Goal: Task Accomplishment & Management: Manage account settings

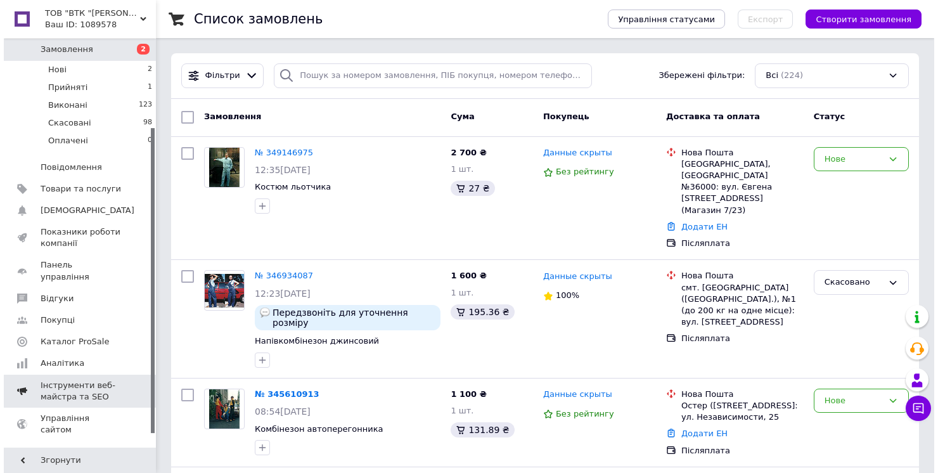
scroll to position [122, 0]
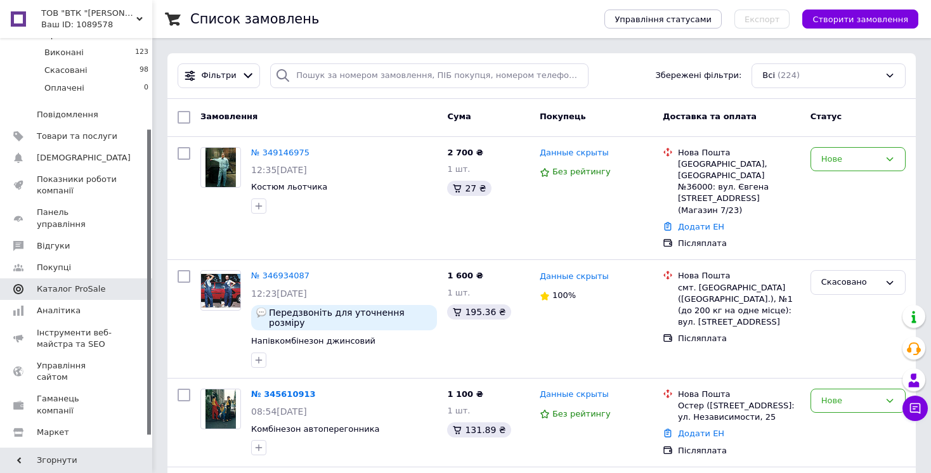
click at [77, 283] on span "Каталог ProSale" at bounding box center [71, 288] width 68 height 11
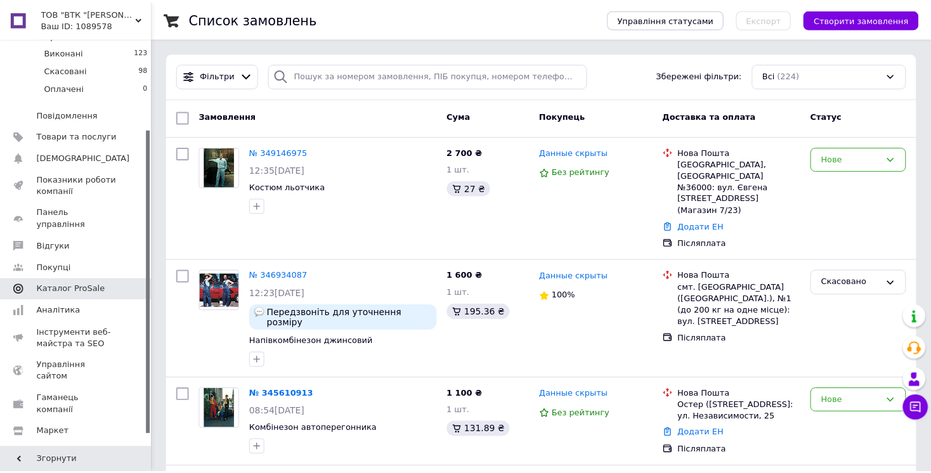
scroll to position [53, 0]
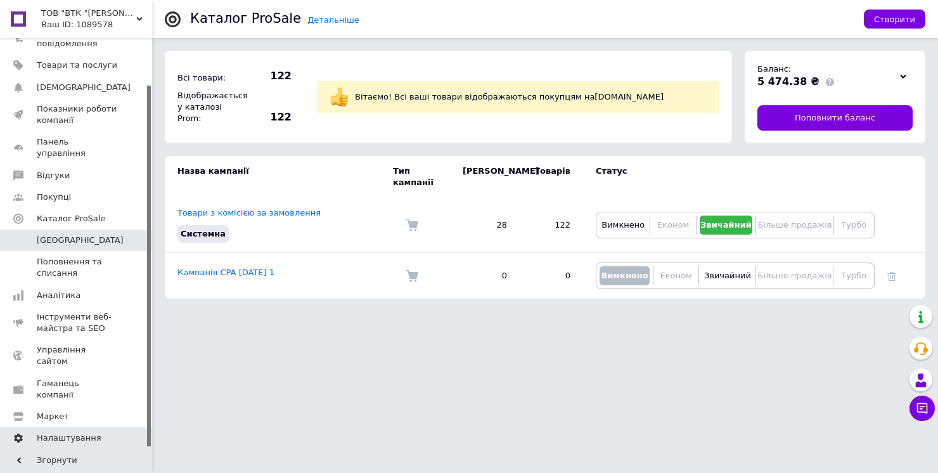
click at [74, 432] on span "Налаштування" at bounding box center [69, 437] width 65 height 11
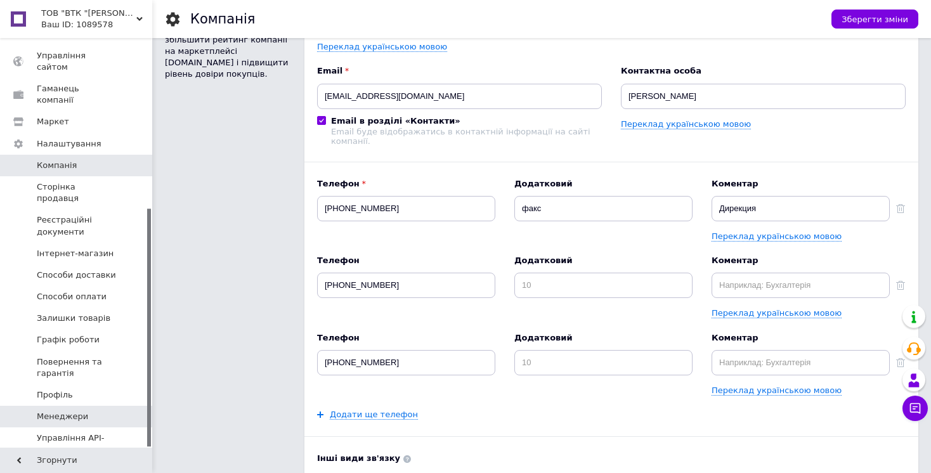
scroll to position [243, 0]
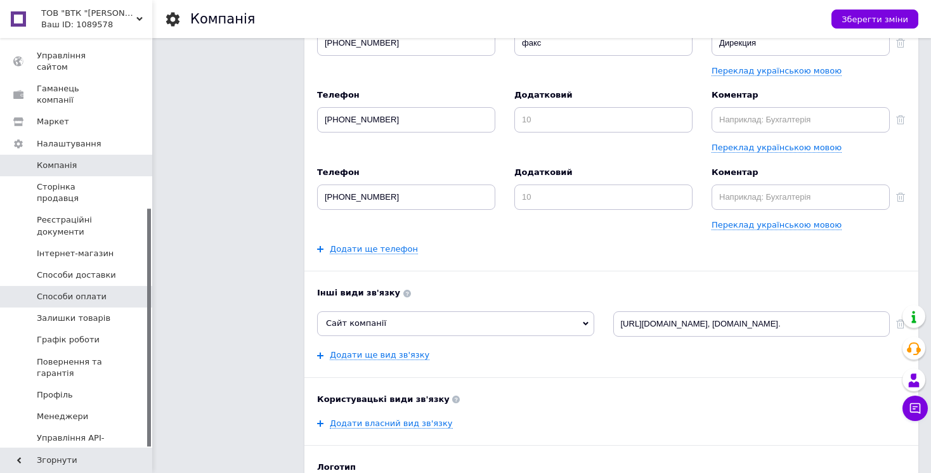
click at [79, 291] on span "Способи оплати" at bounding box center [72, 296] width 70 height 11
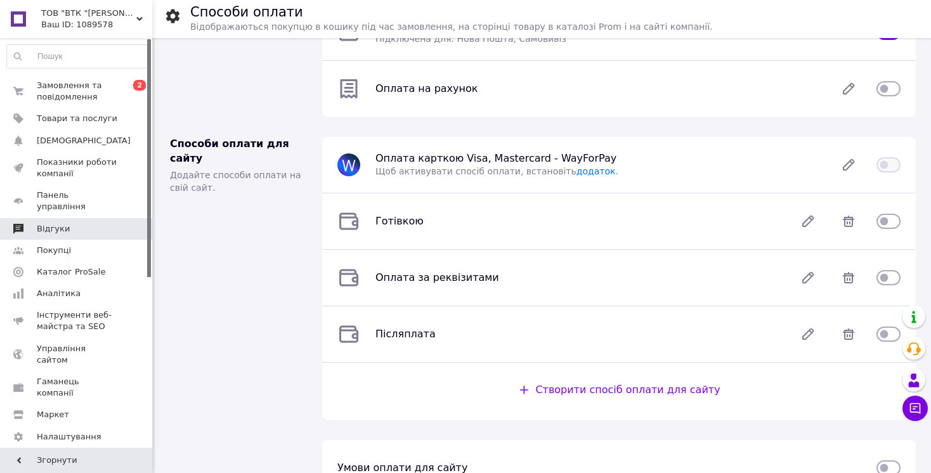
scroll to position [133, 0]
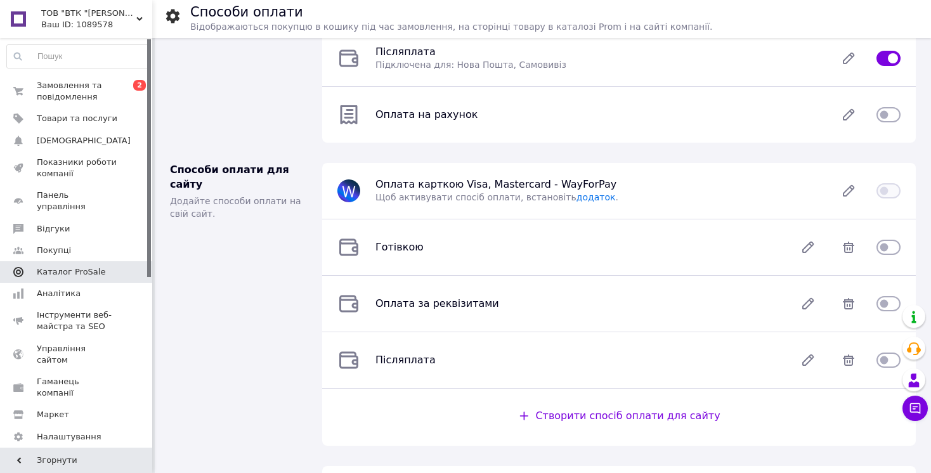
click at [81, 266] on span "Каталог ProSale" at bounding box center [71, 271] width 68 height 11
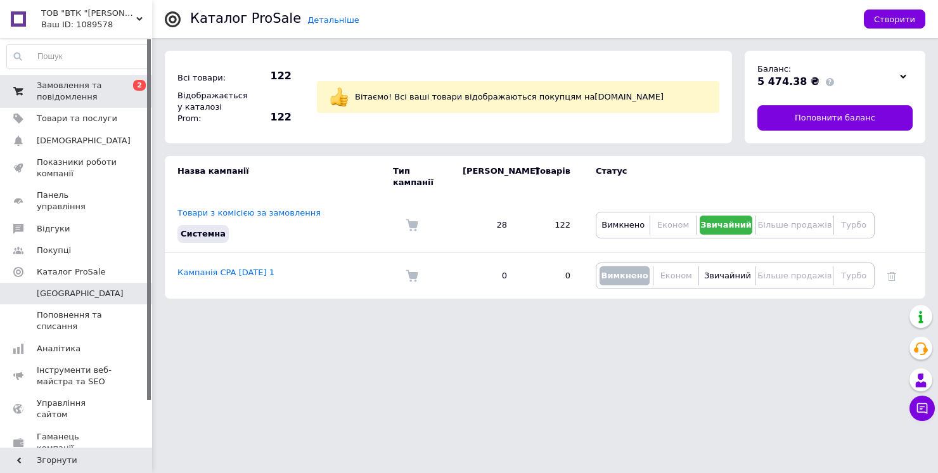
click at [73, 86] on span "Замовлення та повідомлення" at bounding box center [77, 91] width 81 height 23
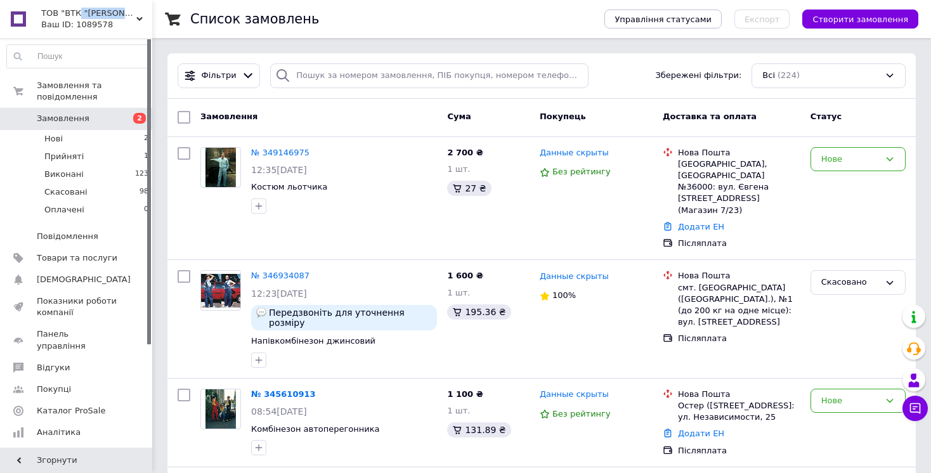
click at [77, 18] on div "ТОВ "ВТК "АНТАЛ" (Фабріка спецодягу) Ваш ID: 1089578" at bounding box center [94, 19] width 115 height 38
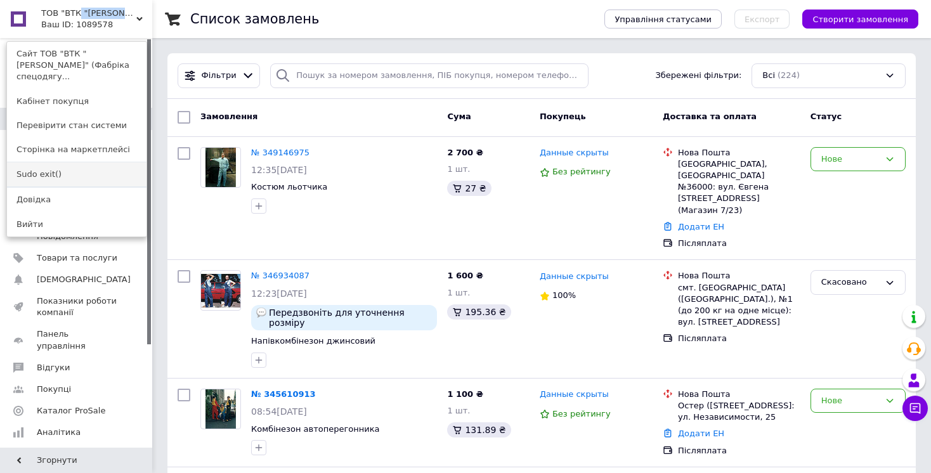
click at [72, 162] on link "Sudo exit()" at bounding box center [76, 174] width 139 height 24
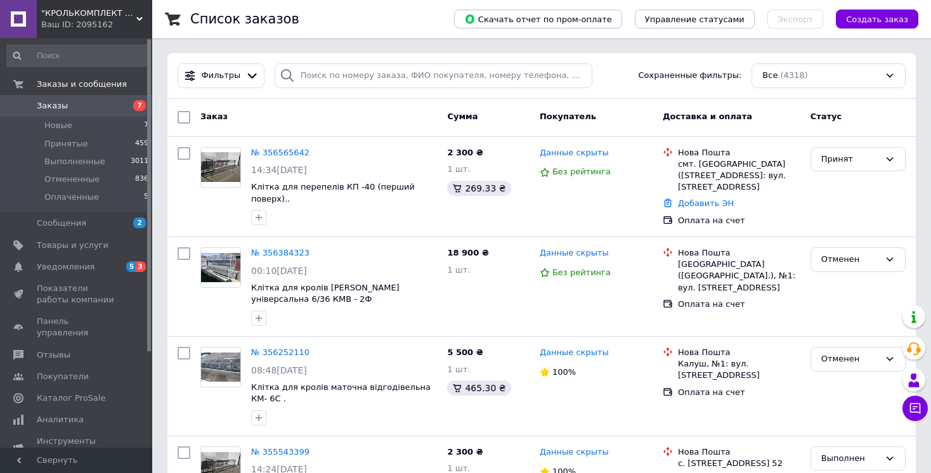
click at [69, 22] on div "Ваш ID: 2095162" at bounding box center [96, 24] width 111 height 11
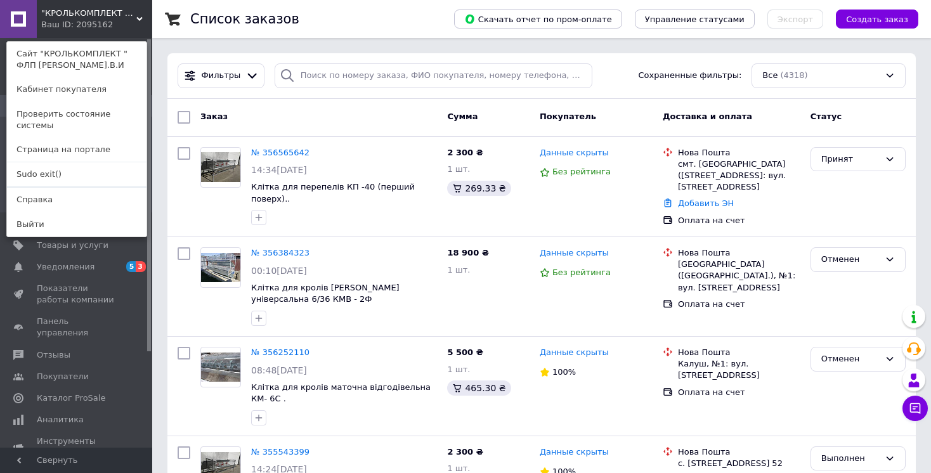
drag, startPoint x: 58, startPoint y: 165, endPoint x: 110, endPoint y: 129, distance: 62.4
click at [58, 165] on link "Sudo exit()" at bounding box center [76, 174] width 139 height 24
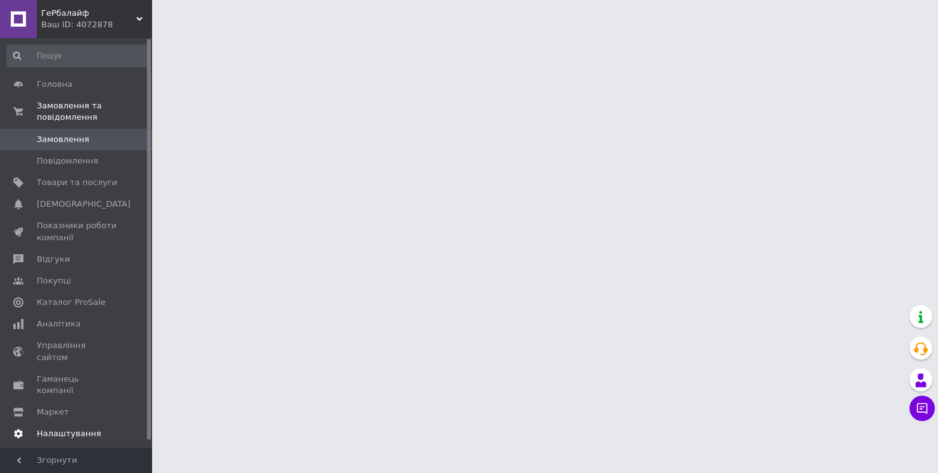
click at [64, 428] on span "Налаштування" at bounding box center [69, 433] width 65 height 11
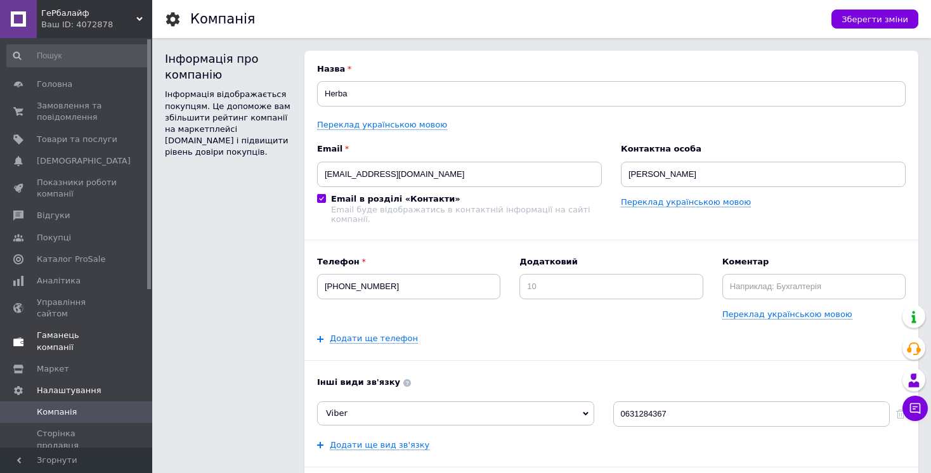
click at [82, 330] on span "Гаманець компанії" at bounding box center [77, 341] width 81 height 23
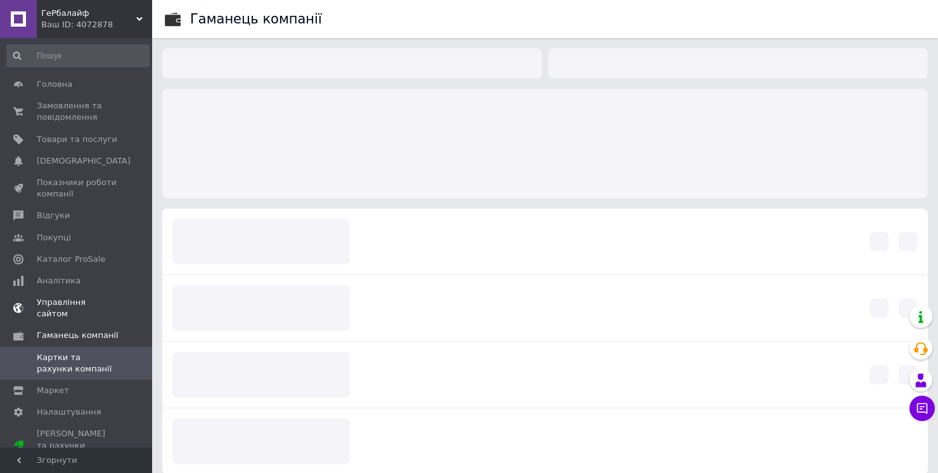
click at [82, 306] on span "Управління сайтом" at bounding box center [77, 308] width 81 height 23
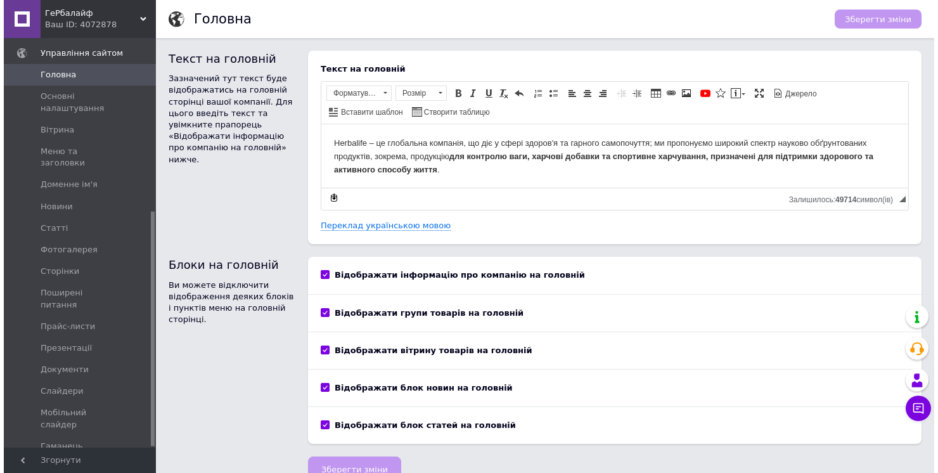
scroll to position [301, 0]
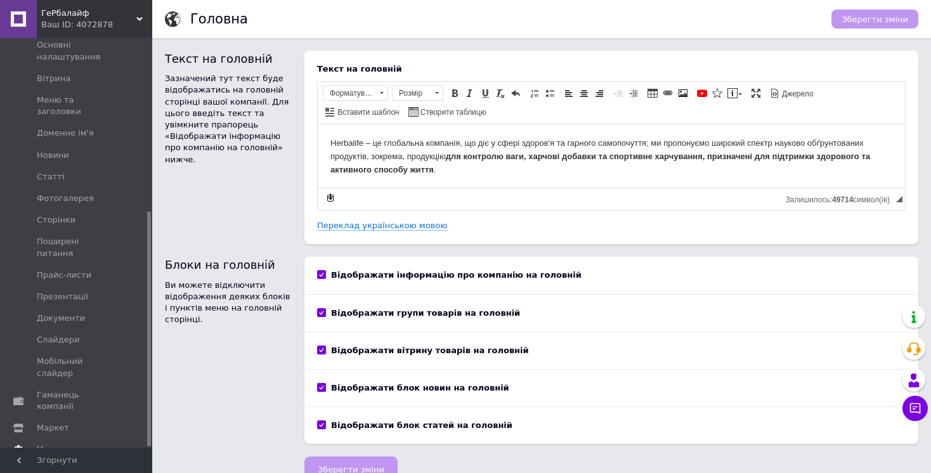
click at [65, 439] on link "Налаштування" at bounding box center [78, 450] width 156 height 22
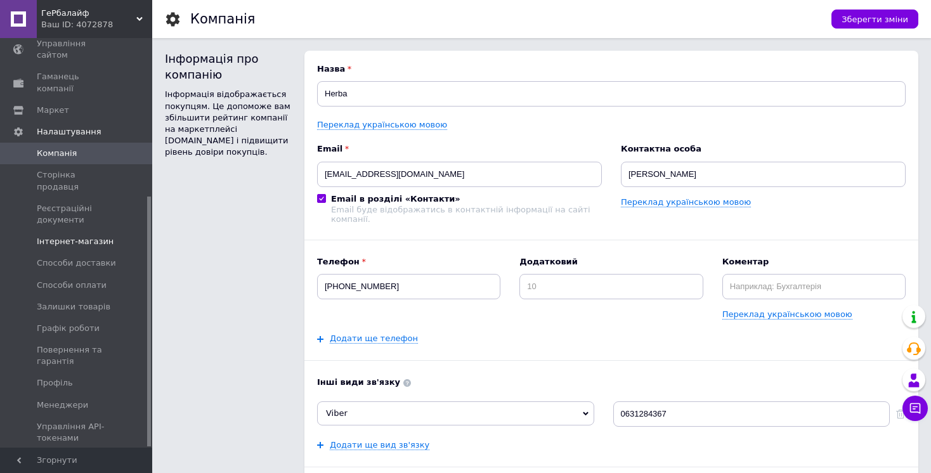
click at [71, 236] on span "Інтернет-магазин" at bounding box center [75, 241] width 77 height 11
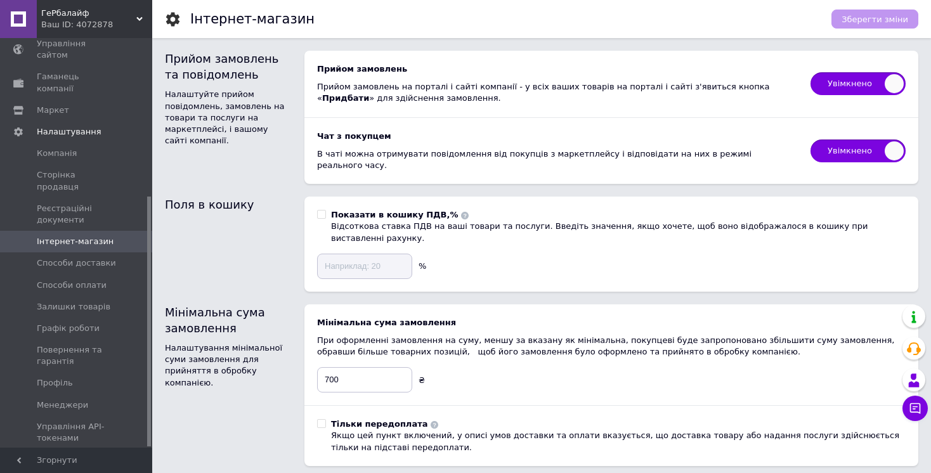
click at [81, 19] on div "Ваш ID: 4072878" at bounding box center [96, 24] width 111 height 11
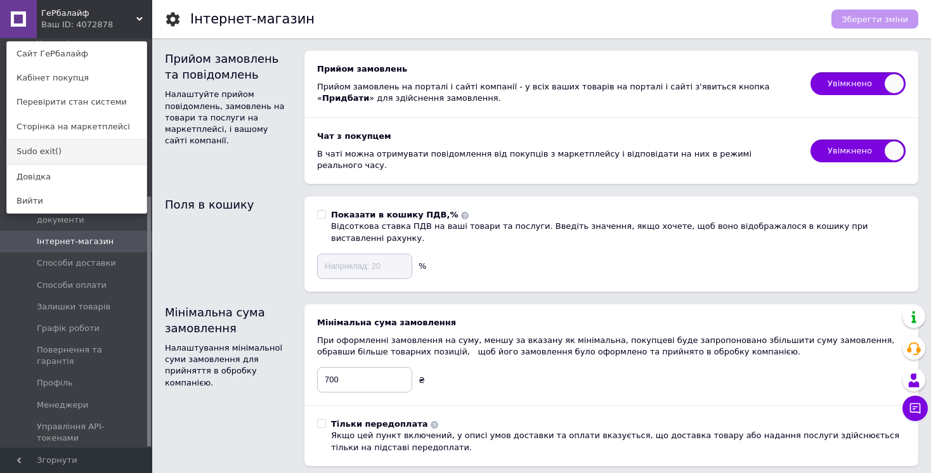
click at [63, 150] on link "Sudo exit()" at bounding box center [76, 151] width 139 height 24
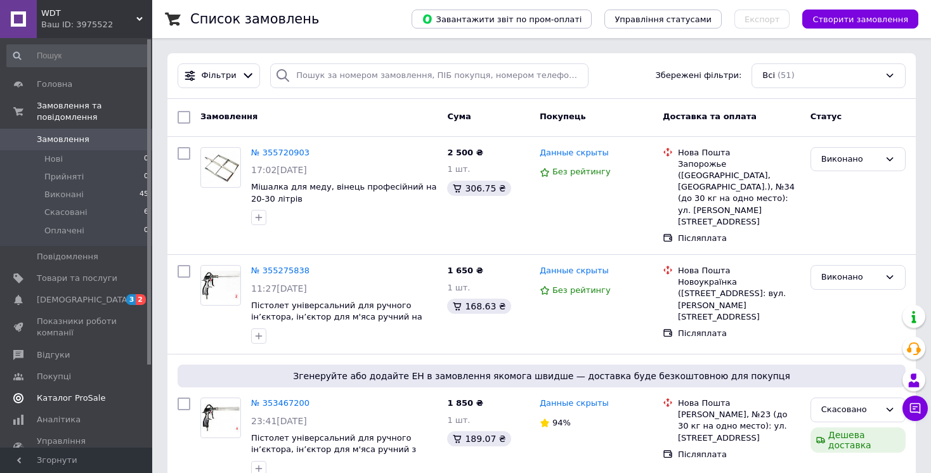
click at [68, 399] on span "Каталог ProSale" at bounding box center [71, 397] width 68 height 11
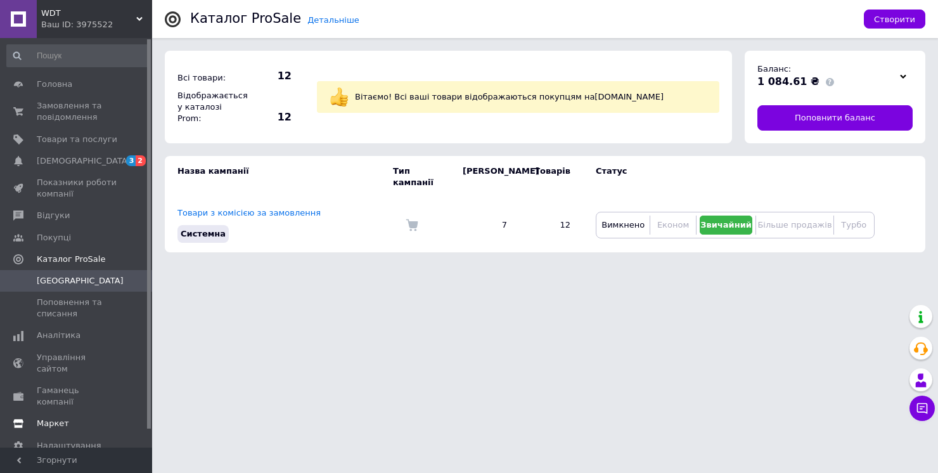
click at [53, 418] on span "Маркет" at bounding box center [53, 423] width 32 height 11
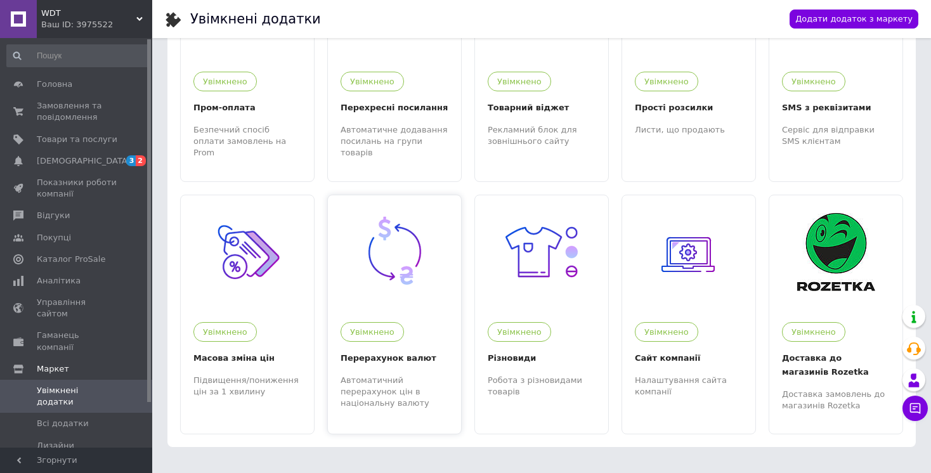
scroll to position [122, 0]
click at [70, 418] on span "Всі додатки" at bounding box center [63, 423] width 52 height 11
click at [56, 23] on div "Ваш ID: 3975522" at bounding box center [96, 24] width 111 height 11
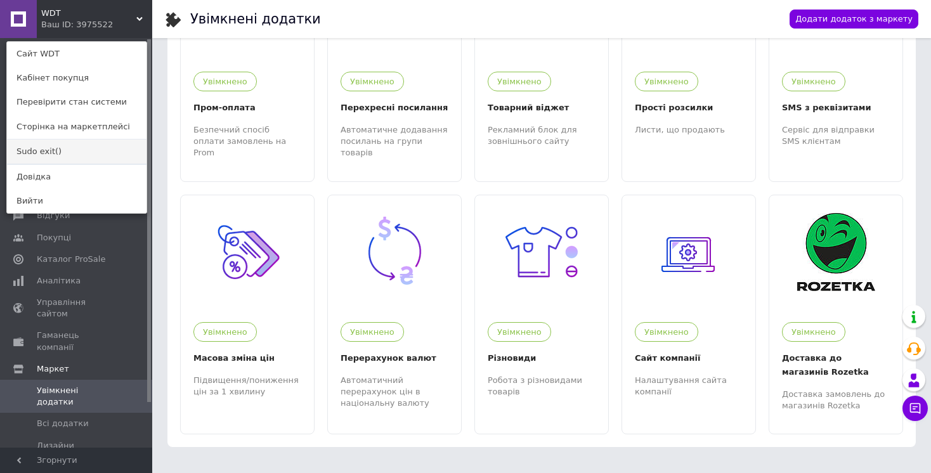
click at [51, 149] on link "Sudo exit()" at bounding box center [76, 151] width 139 height 24
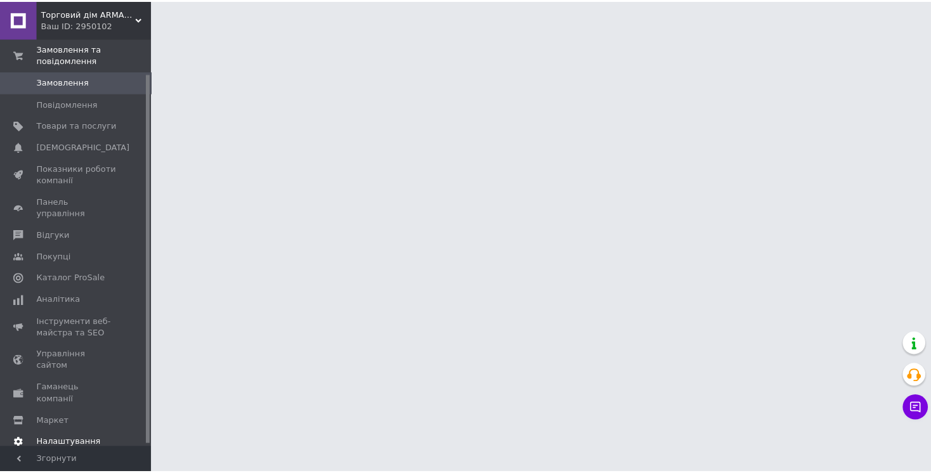
scroll to position [41, 0]
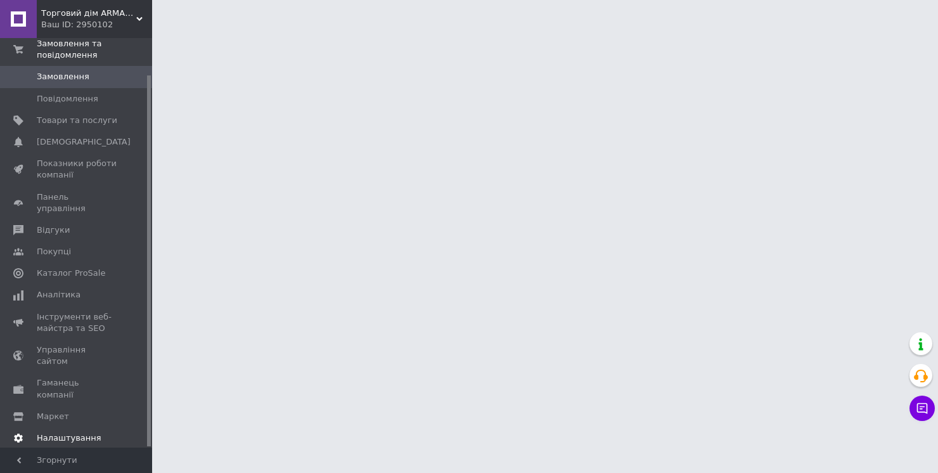
click at [69, 432] on span "Налаштування" at bounding box center [69, 437] width 65 height 11
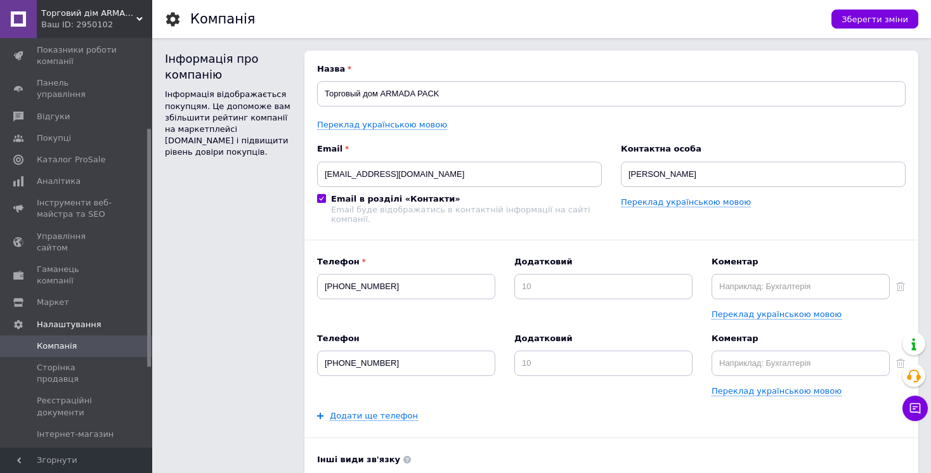
scroll to position [162, 0]
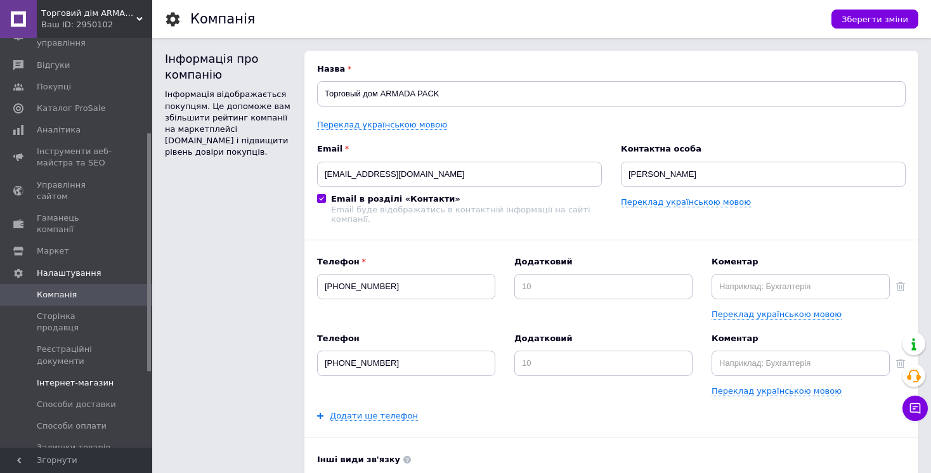
click at [81, 377] on span "Інтернет-магазин" at bounding box center [75, 382] width 77 height 11
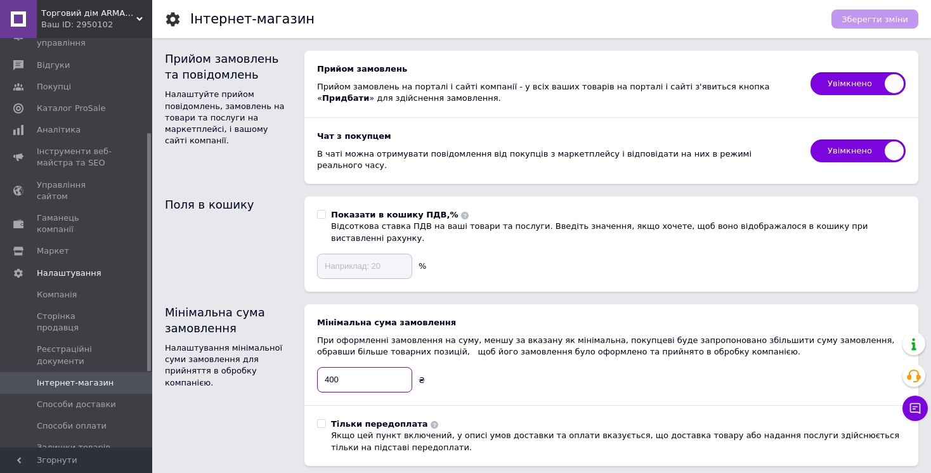
click at [363, 367] on input "400" at bounding box center [364, 379] width 95 height 25
click at [68, 20] on div "Ваш ID: 2950102" at bounding box center [96, 24] width 111 height 11
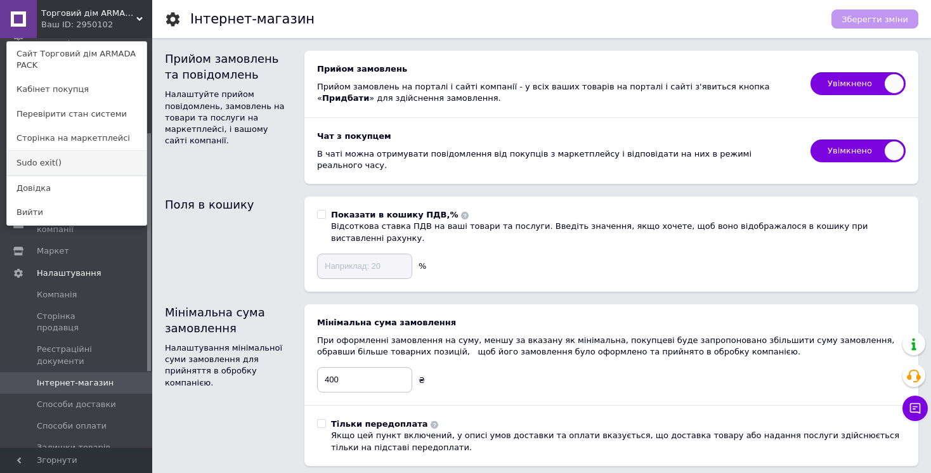
click at [60, 165] on link "Sudo exit()" at bounding box center [76, 163] width 139 height 24
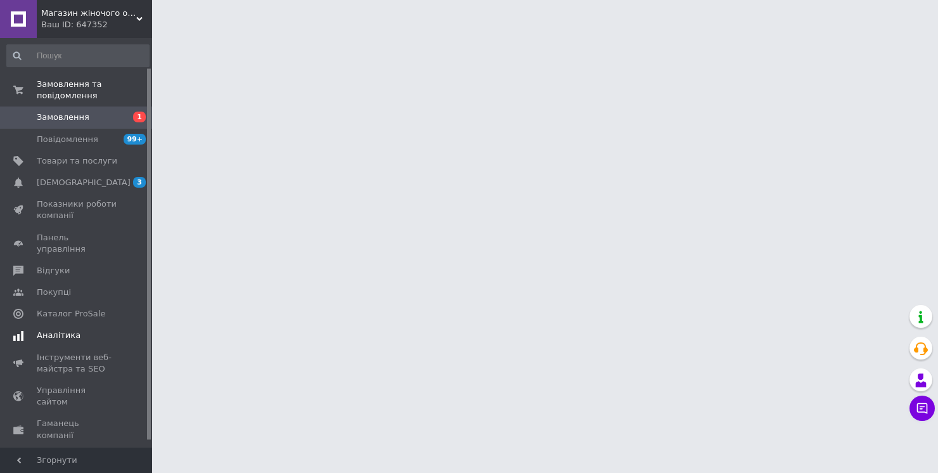
scroll to position [41, 0]
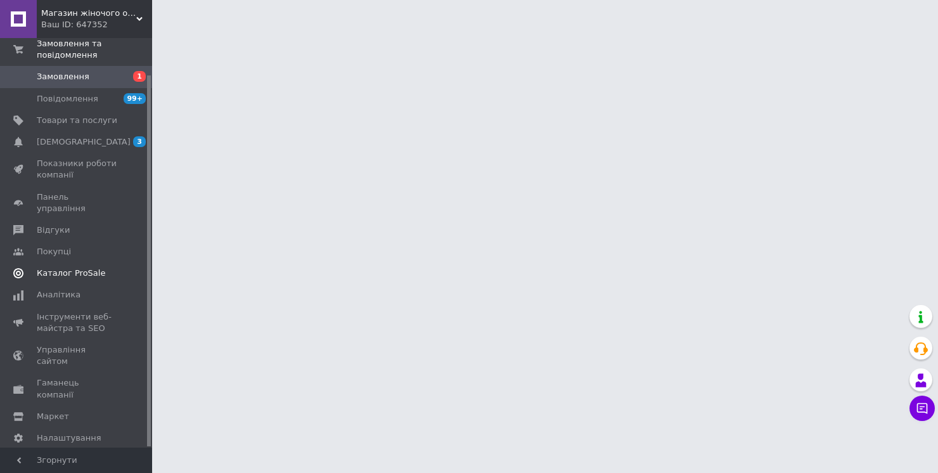
click at [77, 268] on link "Каталог ProSale" at bounding box center [78, 273] width 156 height 22
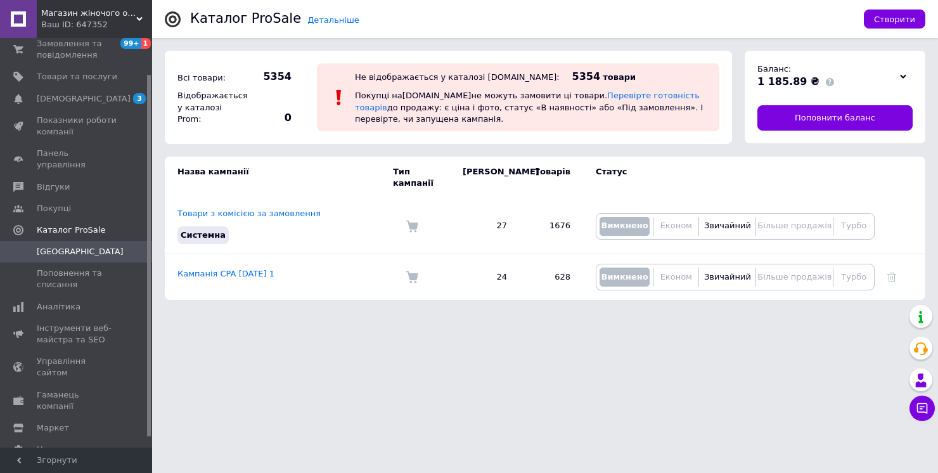
click at [82, 17] on span "Магазин жіночого одягу "Стрекоза"" at bounding box center [88, 13] width 95 height 11
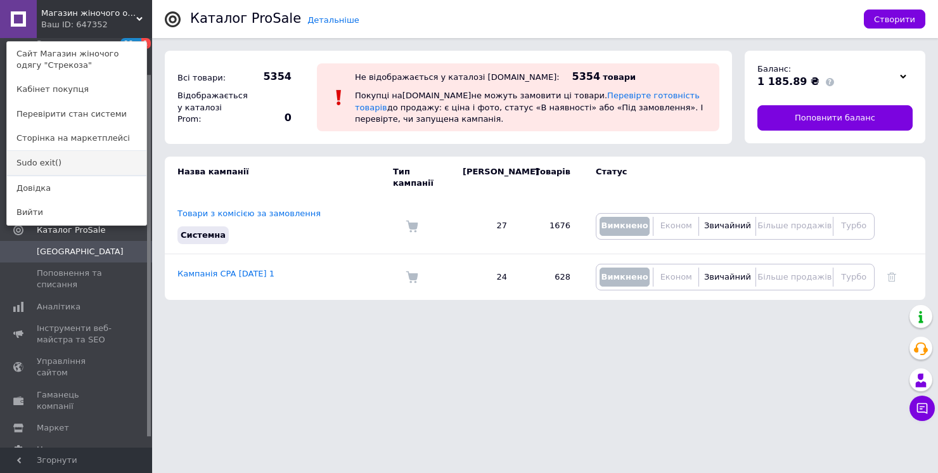
click at [51, 165] on link "Sudo exit()" at bounding box center [76, 163] width 139 height 24
